Goal: Task Accomplishment & Management: Complete application form

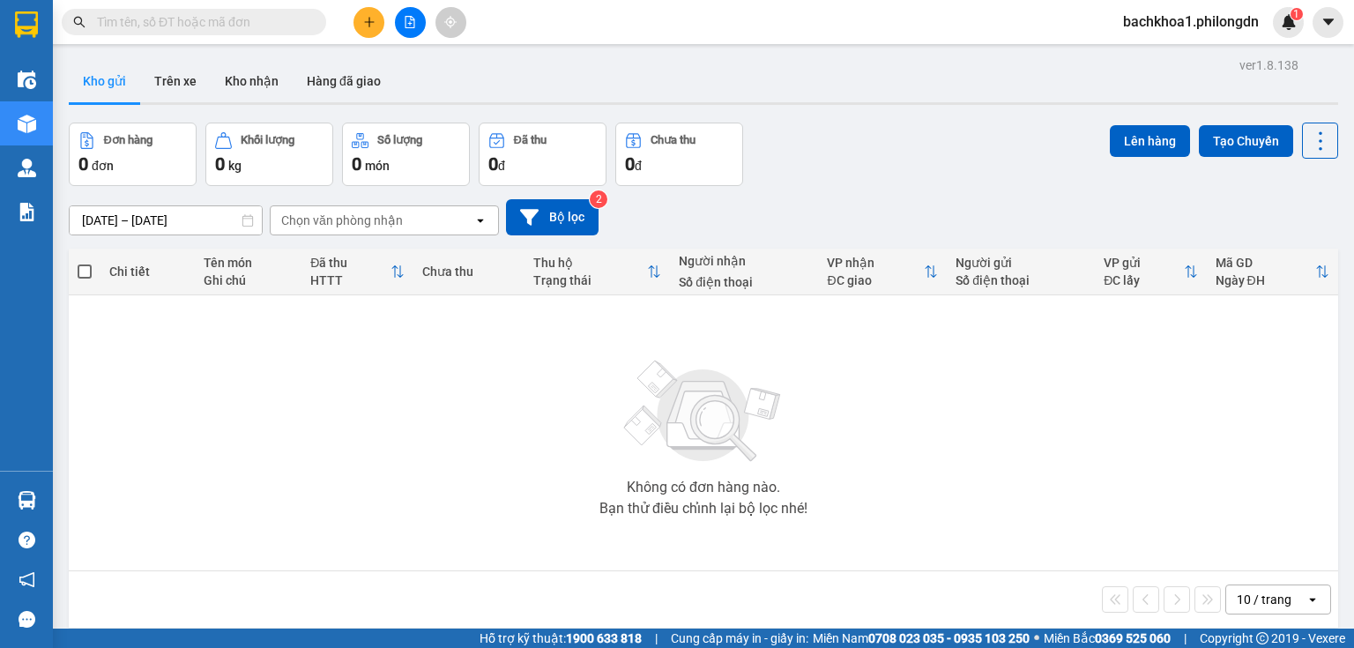
click at [381, 11] on div at bounding box center [410, 22] width 132 height 31
click at [372, 20] on icon "plus" at bounding box center [369, 22] width 12 height 12
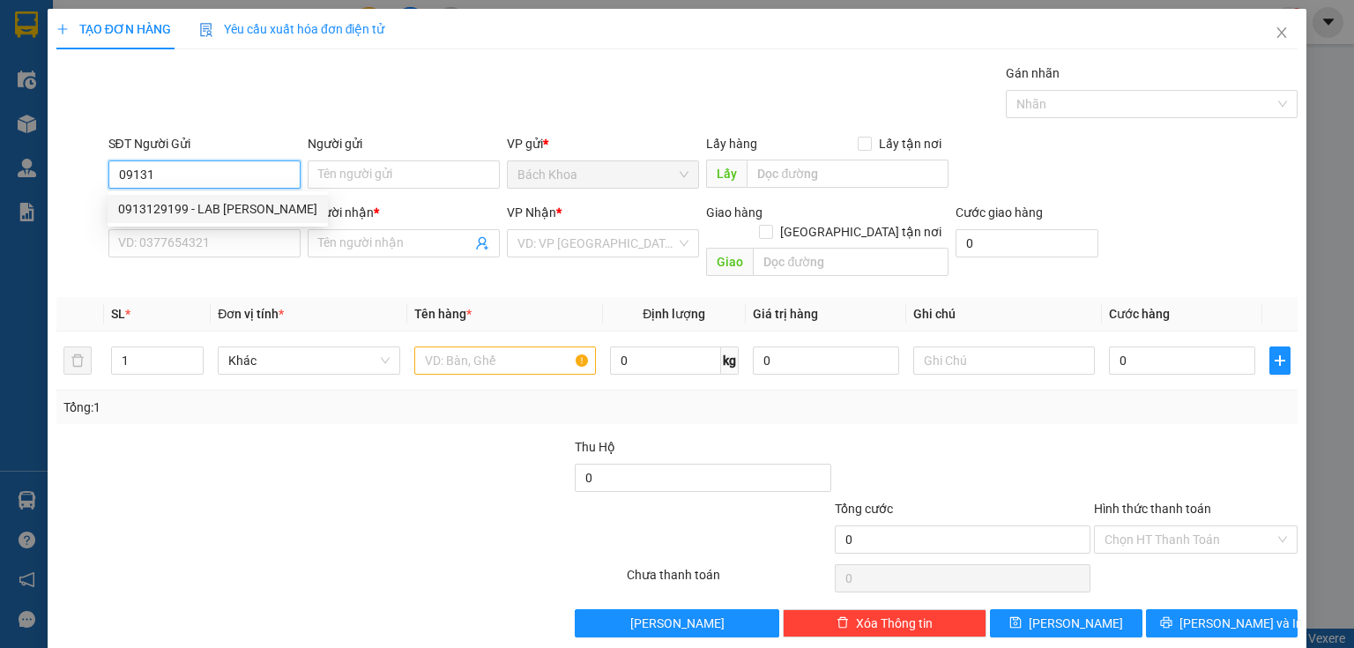
click at [287, 205] on div "0913129199 - LAB NGUYỄN LONG" at bounding box center [217, 208] width 199 height 19
type input "0913129199"
type input "LAB NGUYỄN LONG"
type input "0907028439"
type input "NK Minh Đức."
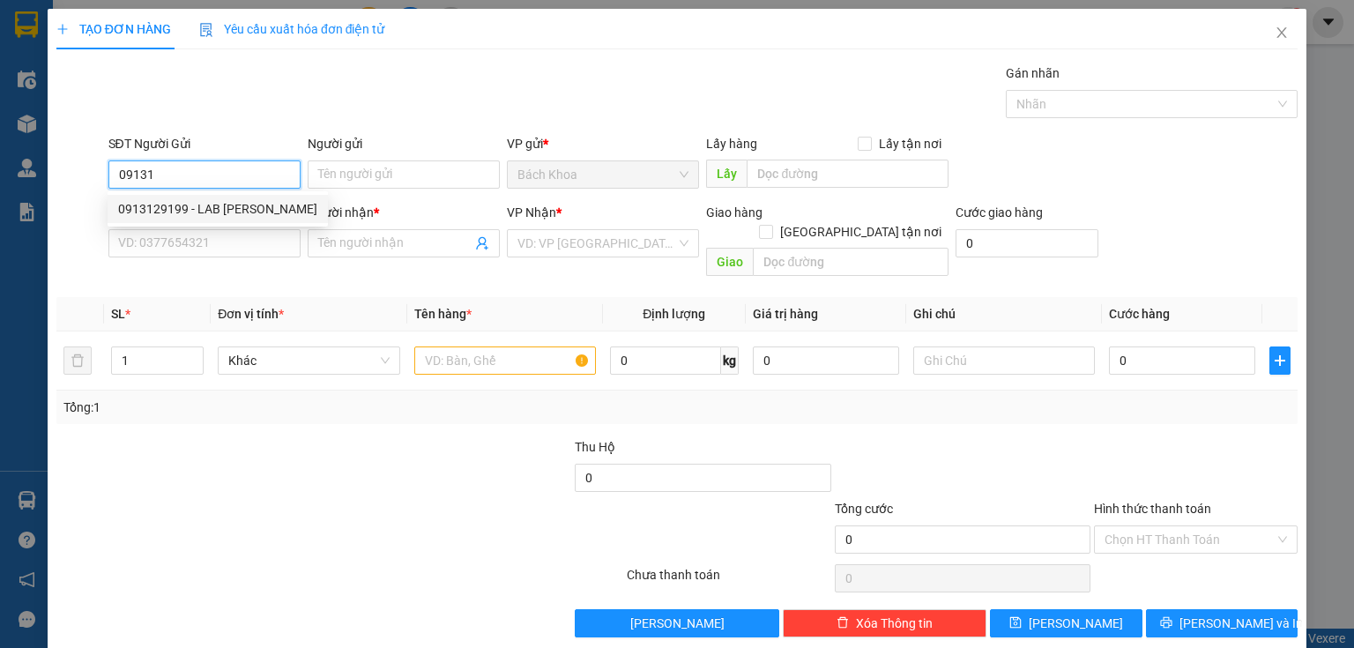
type input "DỐC MƠ"
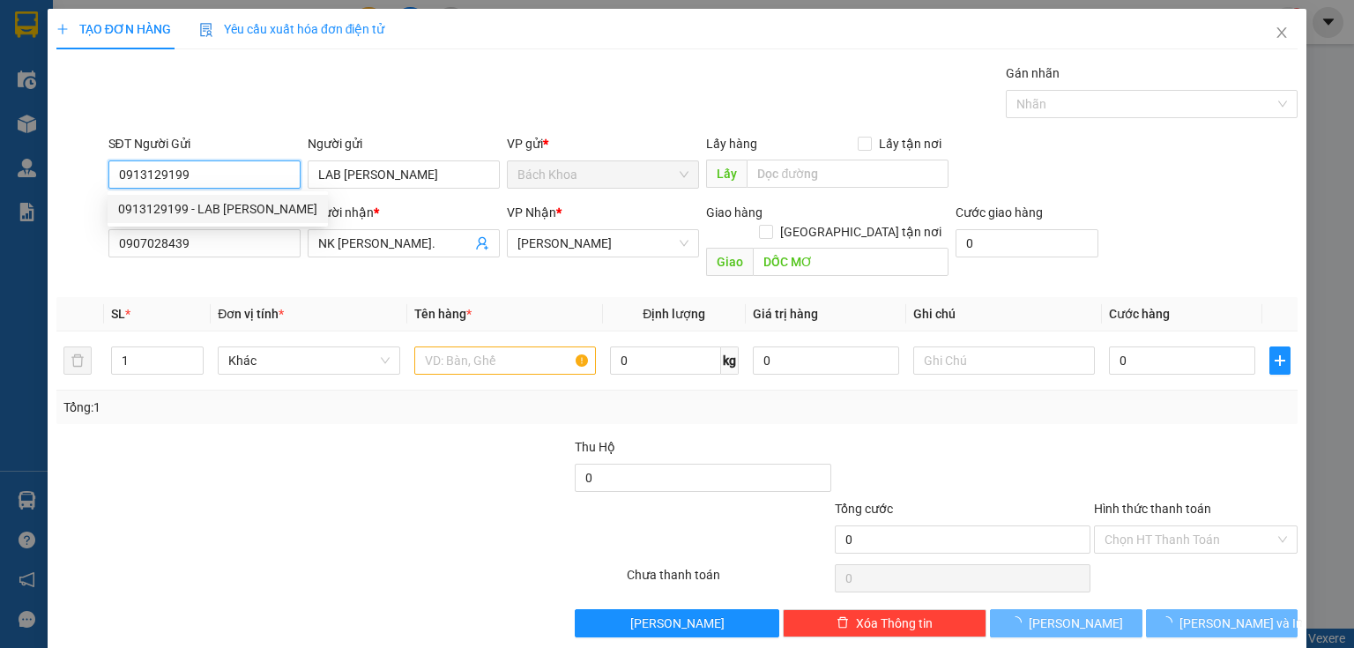
type input "30.000"
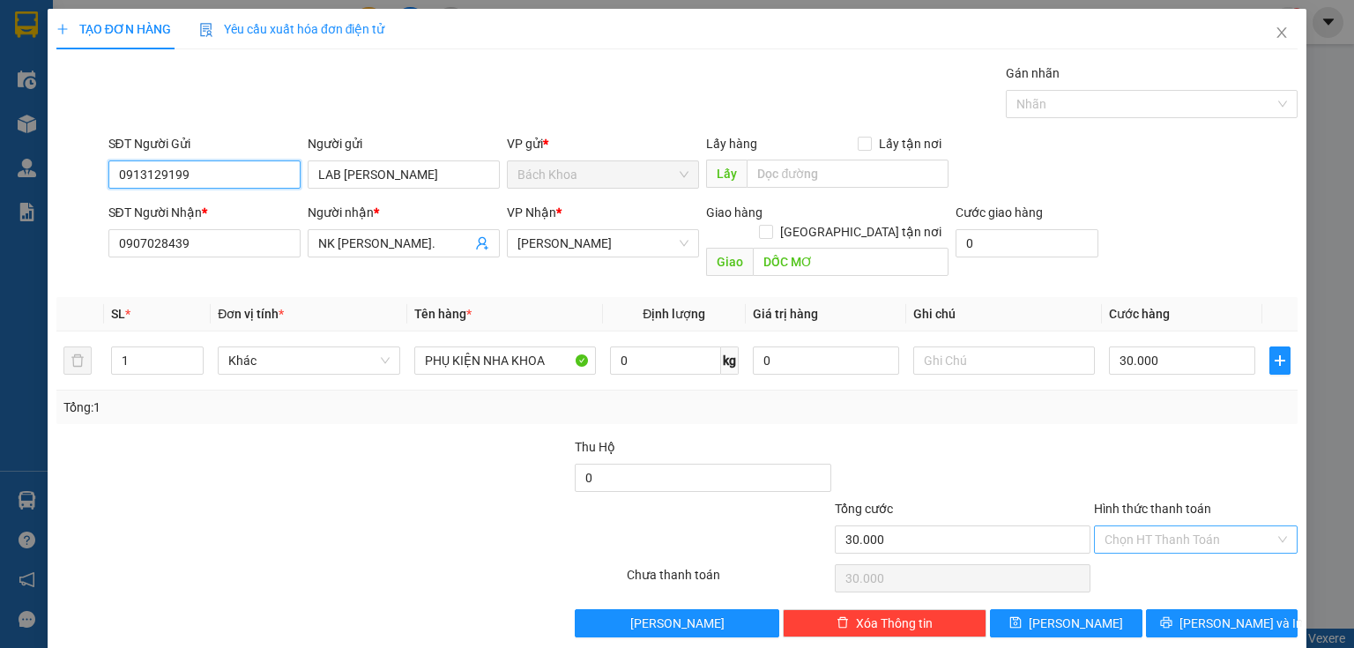
type input "0913129199"
click at [1209, 526] on input "Hình thức thanh toán" at bounding box center [1190, 539] width 170 height 26
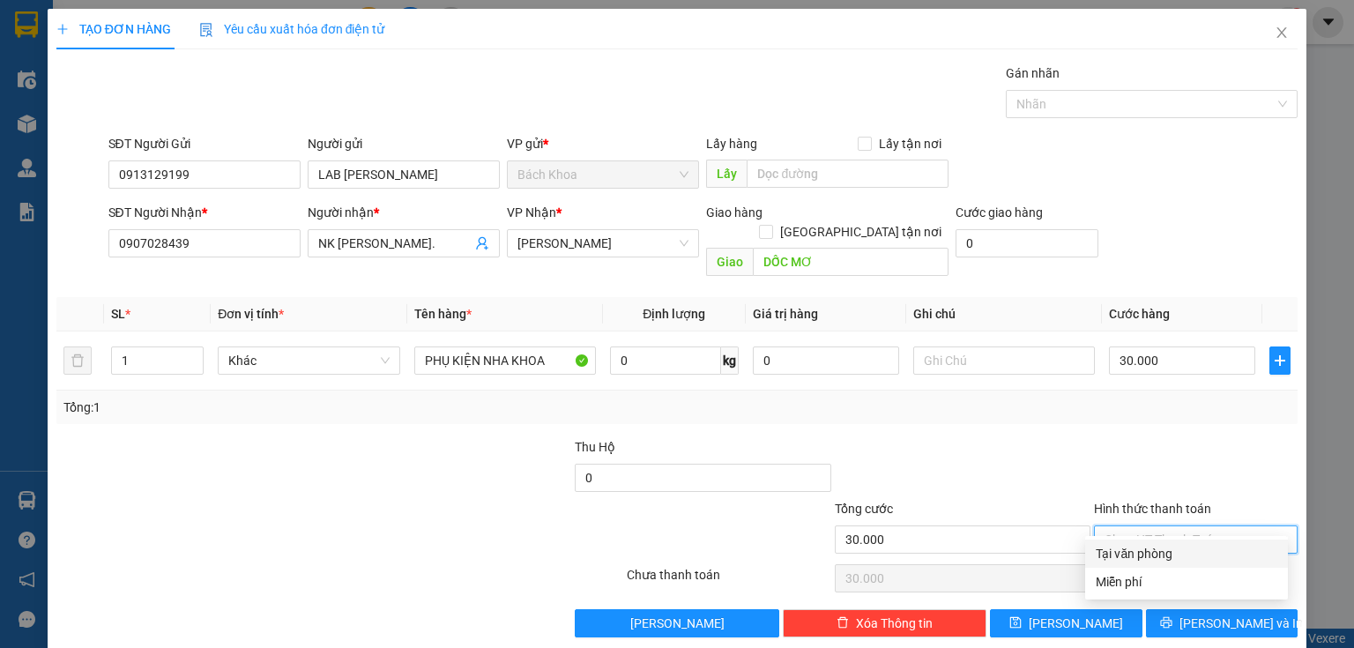
click at [1192, 567] on div "Tại văn phòng" at bounding box center [1186, 554] width 203 height 28
type input "0"
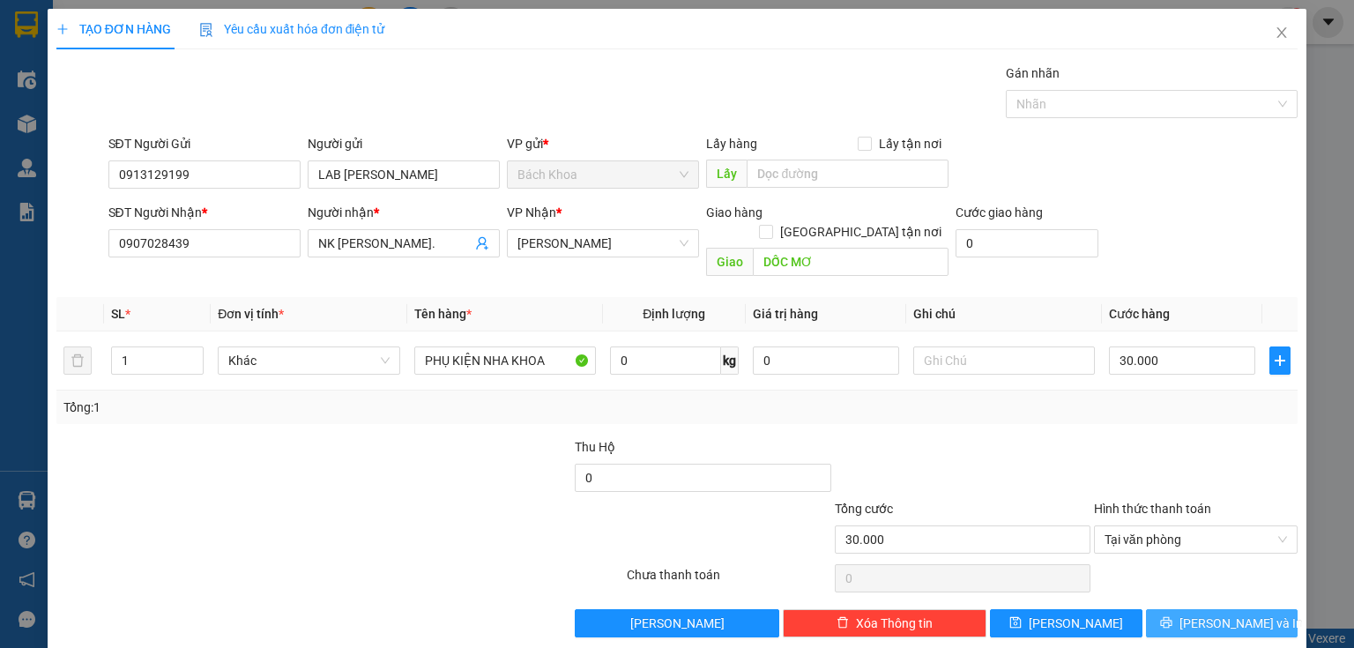
click at [1209, 609] on button "Lưu và In" at bounding box center [1222, 623] width 153 height 28
type input "0"
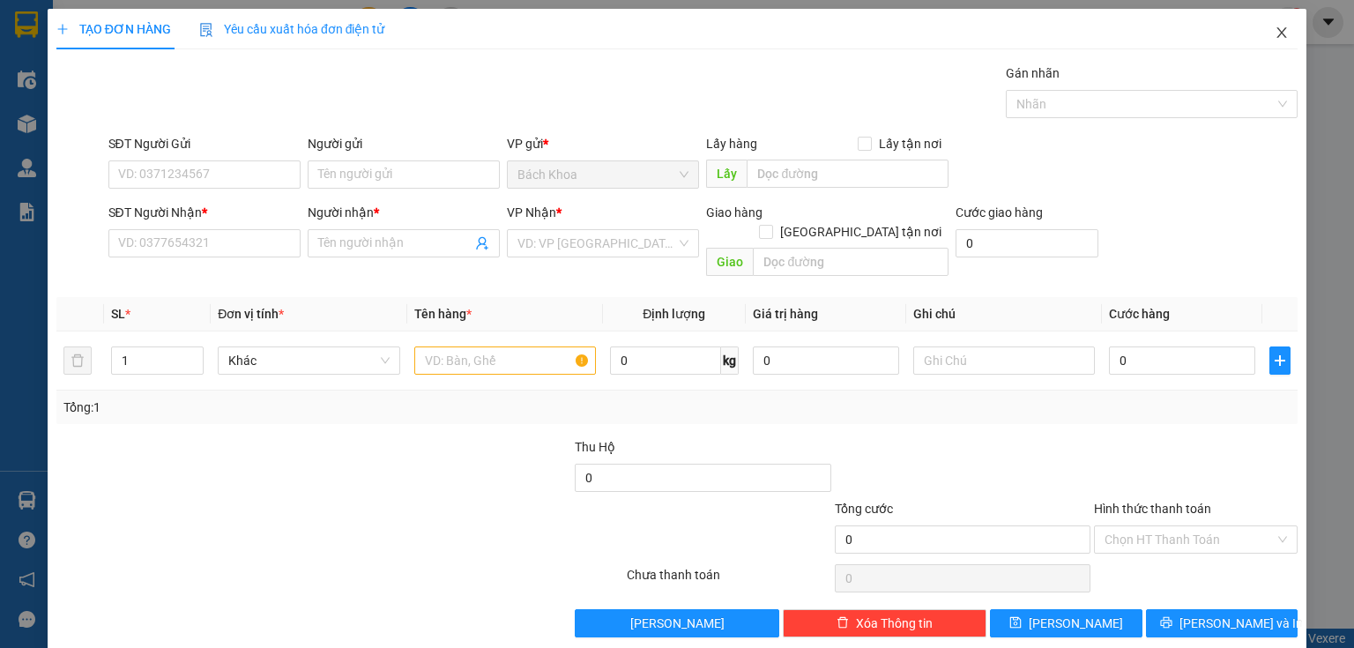
click at [1275, 36] on icon "close" at bounding box center [1282, 33] width 14 height 14
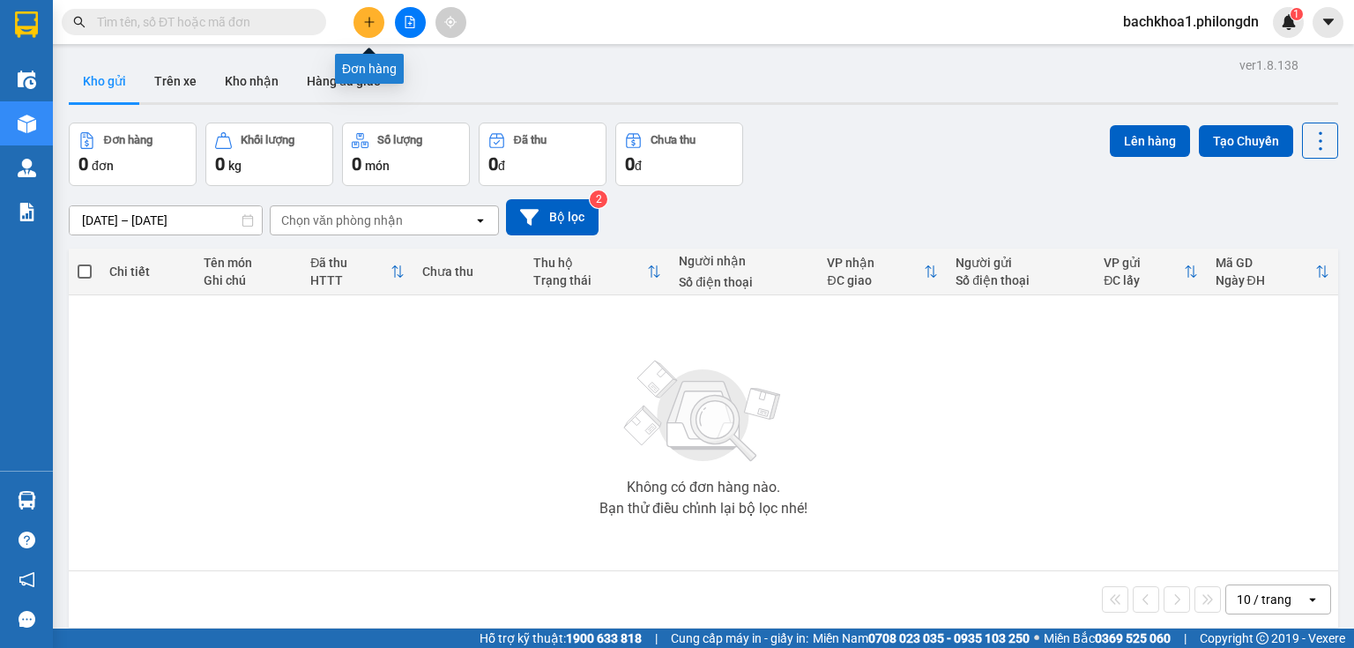
click at [367, 14] on button at bounding box center [369, 22] width 31 height 31
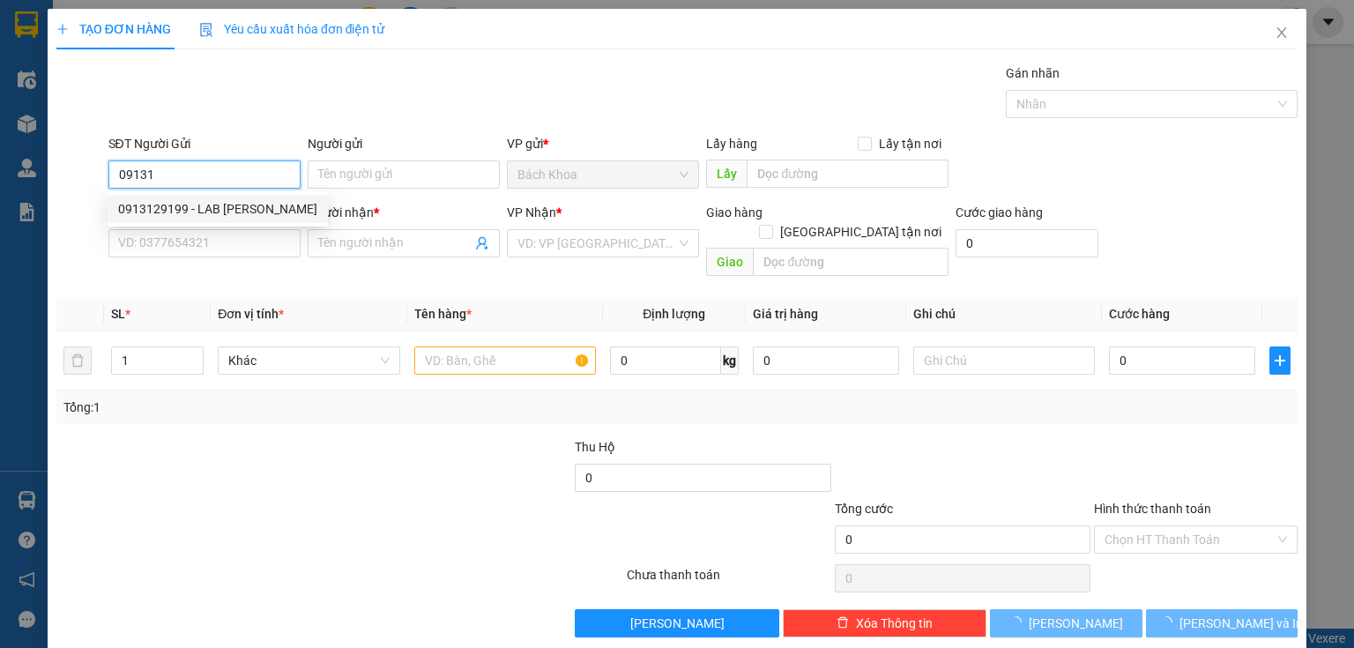
click at [226, 205] on div "0913129199 - LAB NGUYỄN LONG" at bounding box center [217, 208] width 199 height 19
type input "0913129199"
type input "LAB NGUYỄN LONG"
type input "0907028439"
type input "NK Minh Đức."
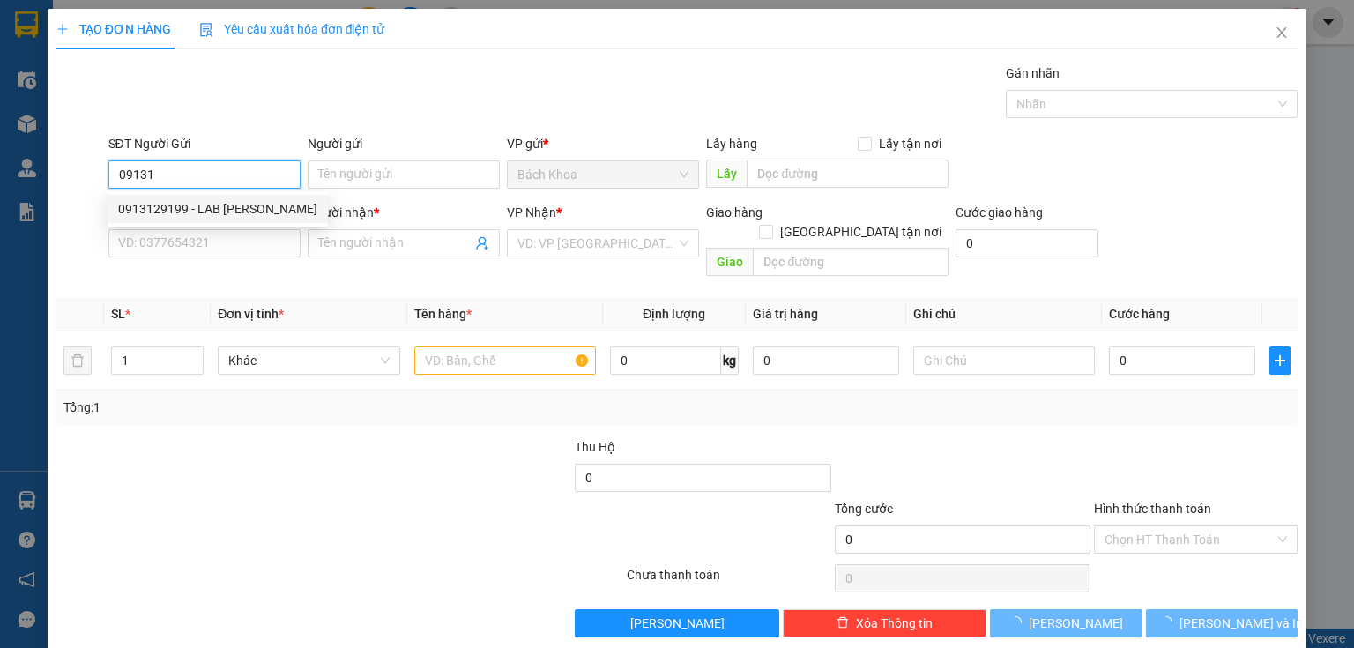
type input "DỐC MƠ"
type input "30.000"
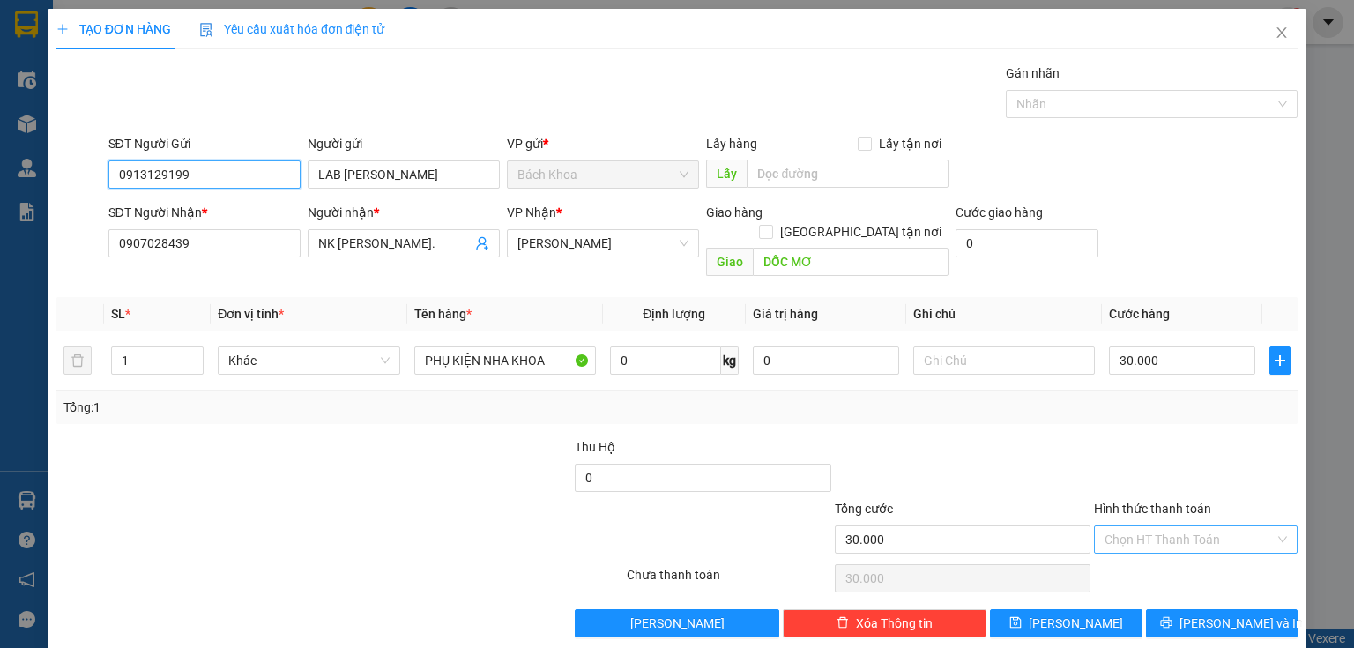
type input "0913129199"
click at [1203, 526] on input "Hình thức thanh toán" at bounding box center [1190, 539] width 170 height 26
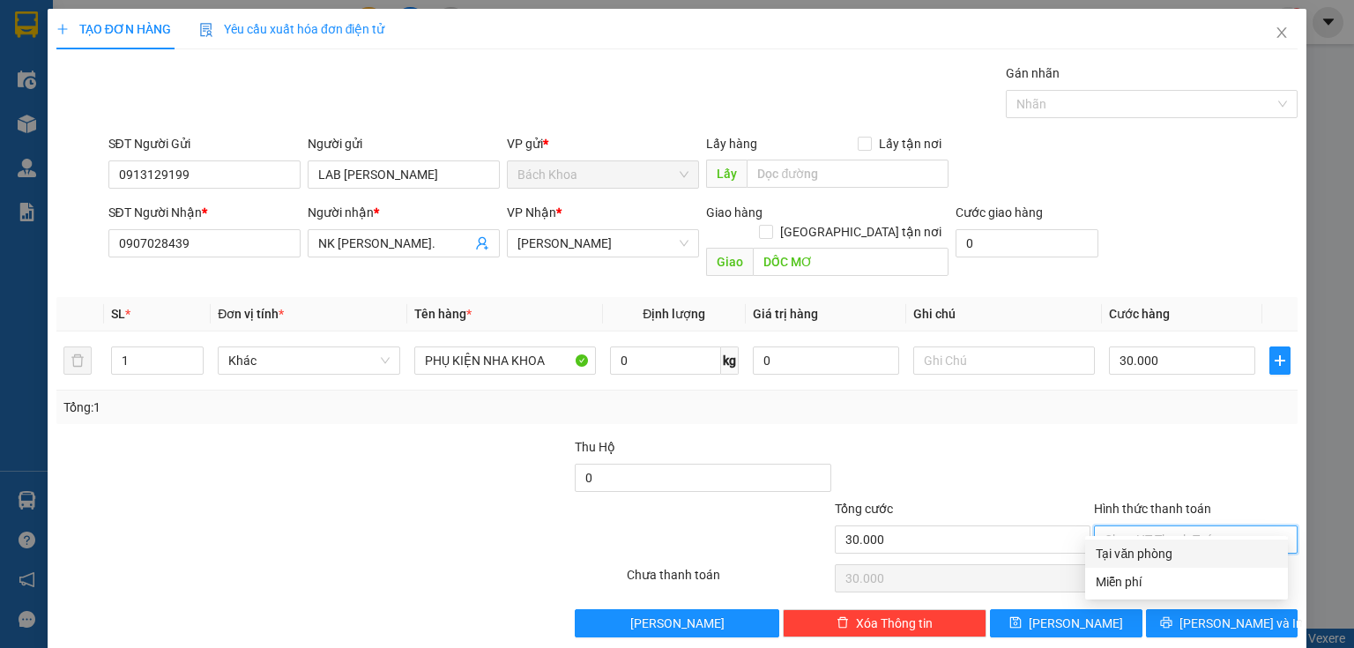
click at [1174, 562] on div "Tại văn phòng" at bounding box center [1187, 553] width 182 height 19
type input "0"
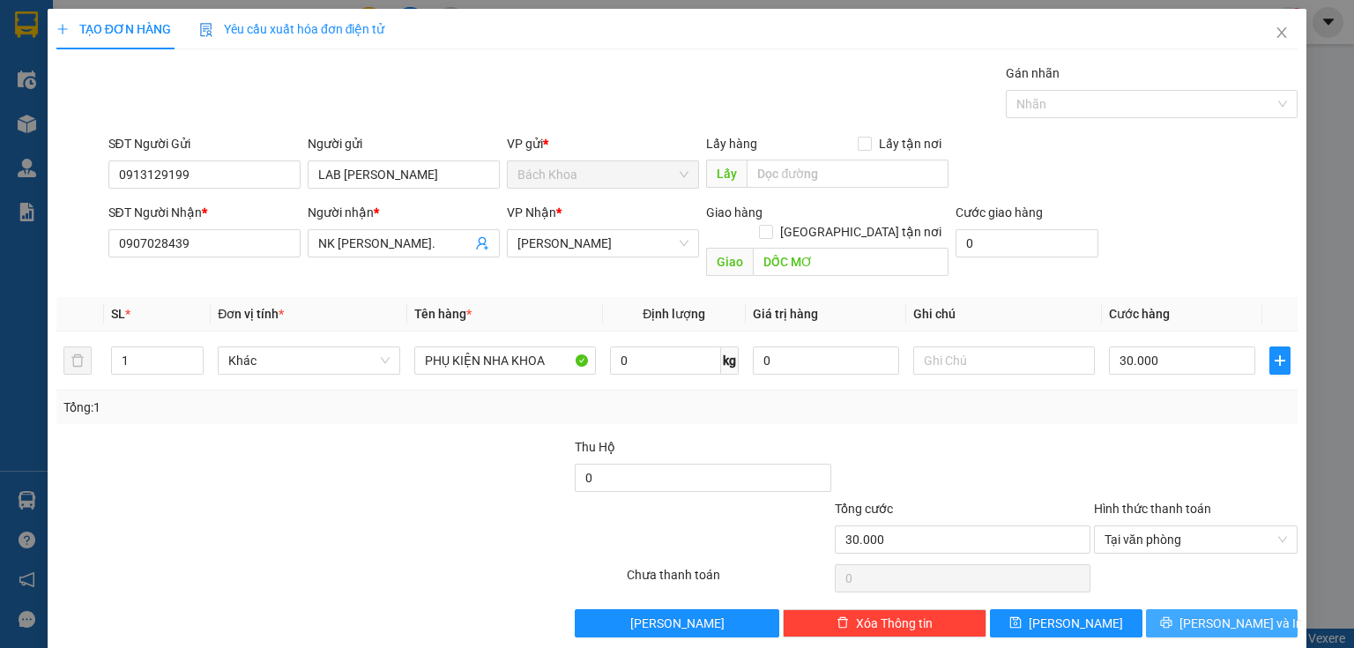
click at [1240, 614] on span "Lưu và In" at bounding box center [1241, 623] width 123 height 19
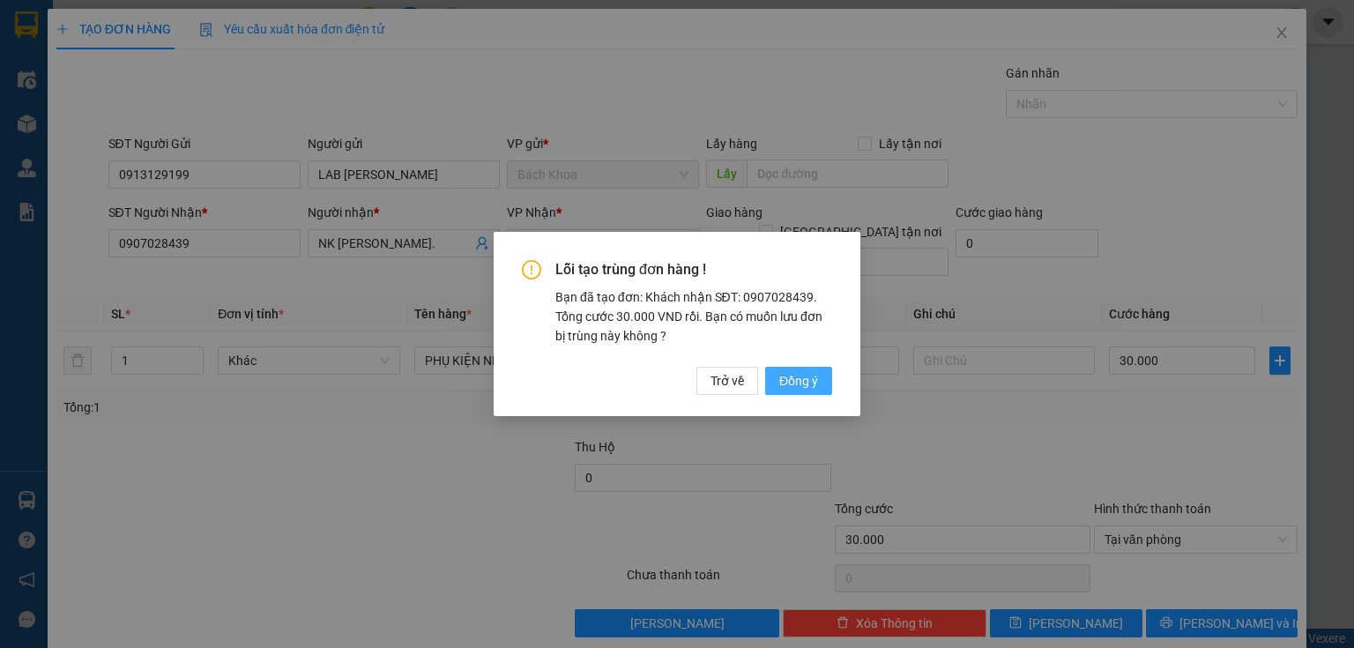
click at [801, 387] on span "Đồng ý" at bounding box center [798, 380] width 39 height 19
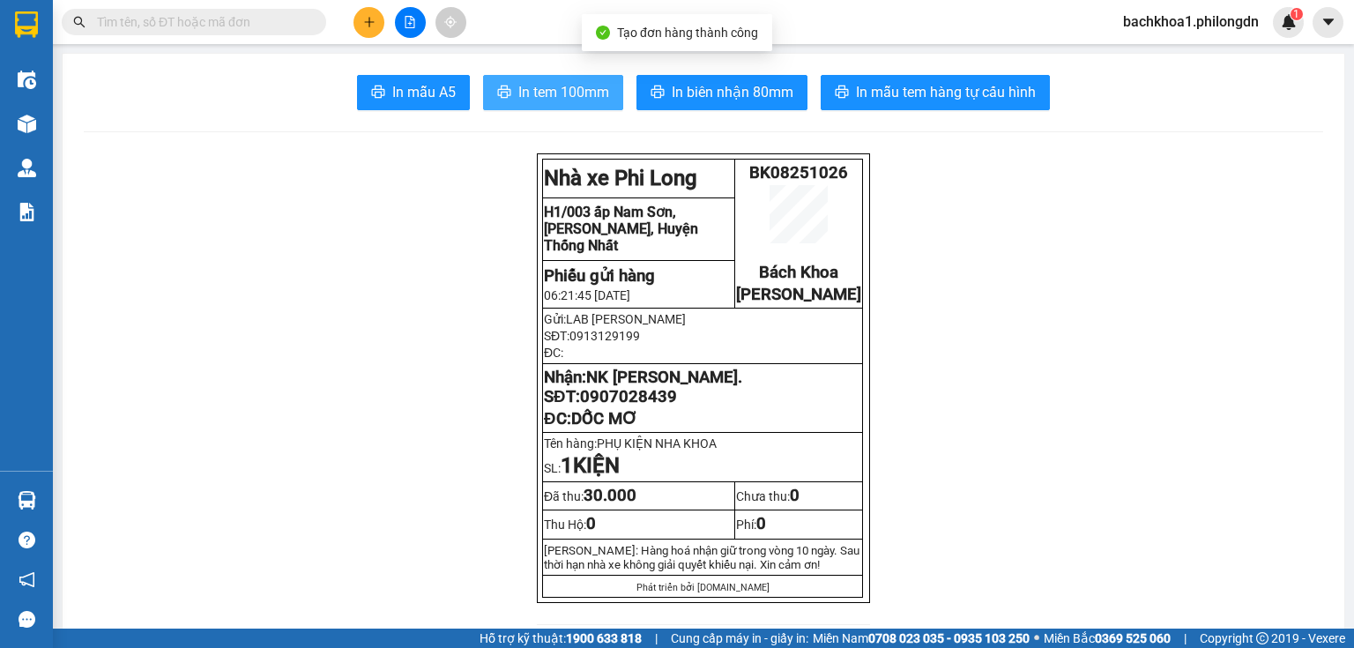
click at [563, 101] on span "In tem 100mm" at bounding box center [563, 92] width 91 height 22
click at [637, 406] on span "0907028439" at bounding box center [628, 396] width 97 height 19
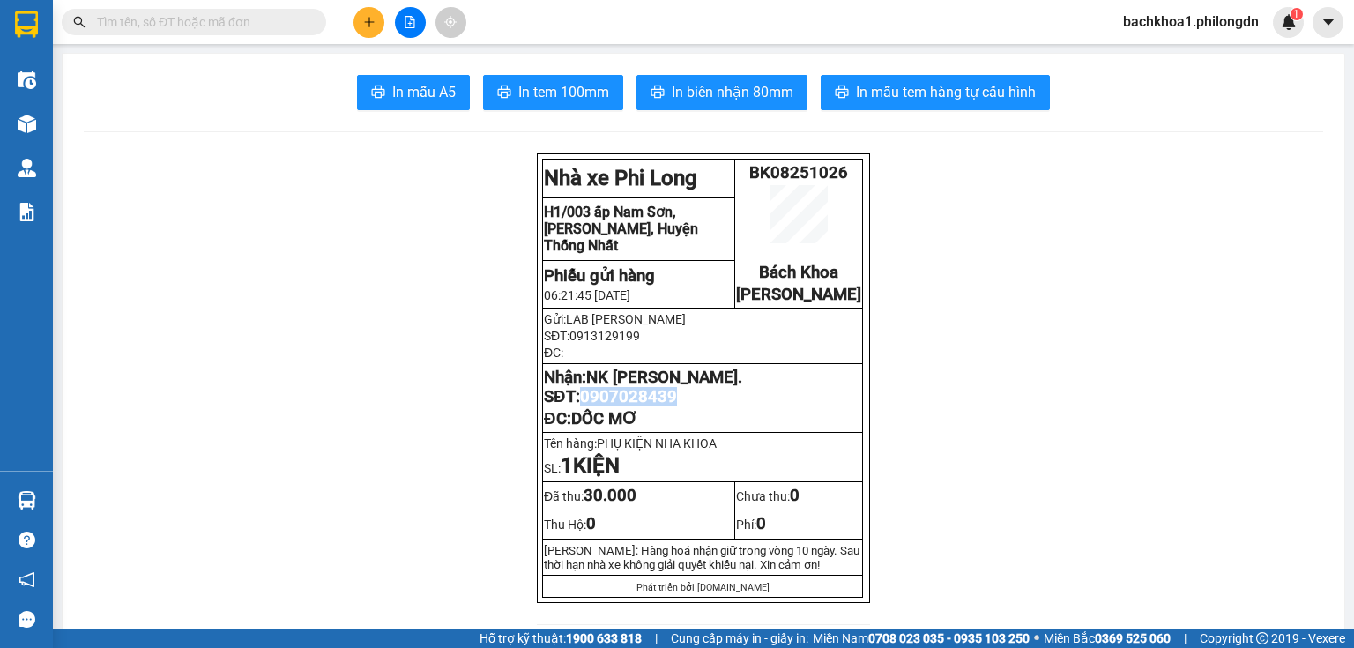
click at [637, 406] on span "0907028439" at bounding box center [628, 396] width 97 height 19
copy span "0907028439"
